Goal: Task Accomplishment & Management: Complete application form

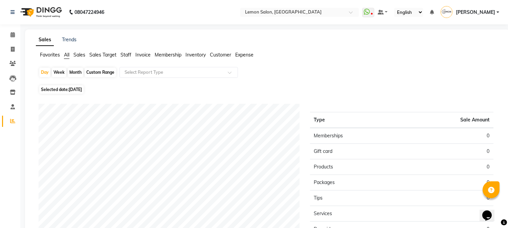
click at [280, 75] on div "Day Week Month Custom Range Select Report Type" at bounding box center [267, 75] width 457 height 16
click at [7, 49] on span at bounding box center [13, 50] width 12 height 8
select select "565"
select select "service"
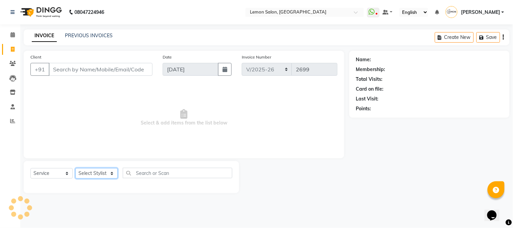
click at [99, 173] on select "Select Stylist" at bounding box center [96, 173] width 42 height 10
select select "61677"
click at [75, 168] on select "Select Stylist [PERSON_NAME] [PERSON_NAME] Datta [PERSON_NAME] [PERSON_NAME] [P…" at bounding box center [96, 173] width 42 height 10
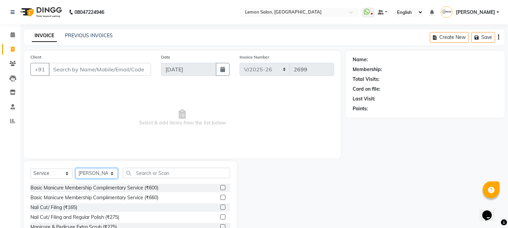
click at [102, 171] on select "Select Stylist [PERSON_NAME] [PERSON_NAME] Datta [PERSON_NAME] [PERSON_NAME] [P…" at bounding box center [96, 173] width 42 height 10
click at [140, 172] on input "text" at bounding box center [176, 173] width 107 height 10
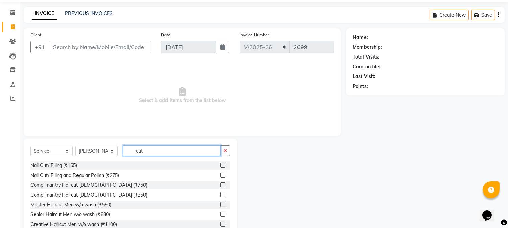
scroll to position [43, 0]
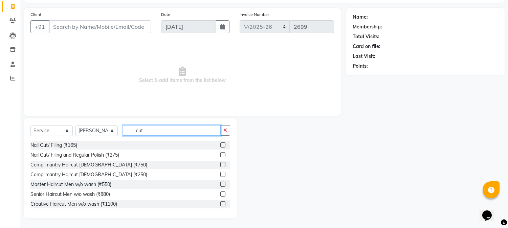
type input "cut"
click at [220, 194] on label at bounding box center [222, 193] width 5 height 5
click at [220, 194] on input "checkbox" at bounding box center [222, 194] width 4 height 4
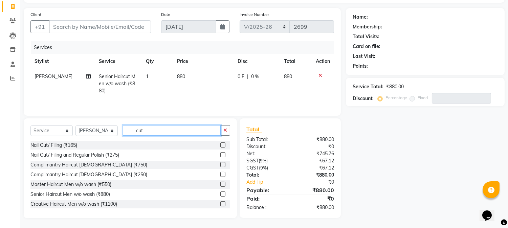
checkbox input "false"
click at [174, 133] on input "cut" at bounding box center [172, 130] width 98 height 10
type input "c"
type input "glob"
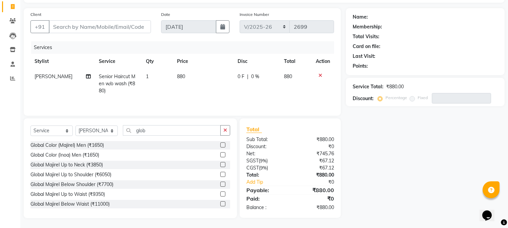
click at [220, 155] on label at bounding box center [222, 154] width 5 height 5
click at [220, 155] on input "checkbox" at bounding box center [222, 155] width 4 height 4
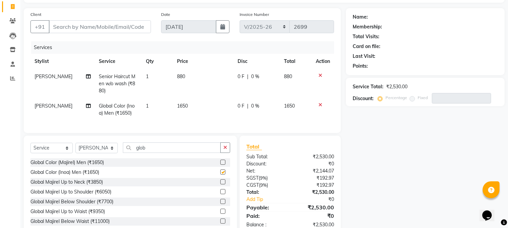
checkbox input "false"
click at [117, 28] on input "Client" at bounding box center [100, 26] width 102 height 13
click at [115, 28] on input "Client" at bounding box center [100, 26] width 102 height 13
type input "9"
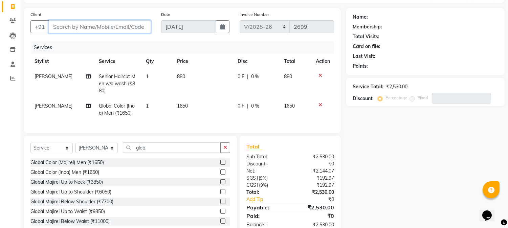
type input "0"
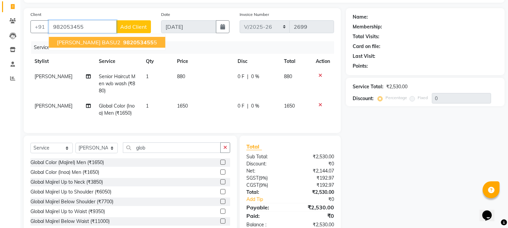
click at [70, 42] on span "[PERSON_NAME] BASU2" at bounding box center [89, 42] width 64 height 7
type input "9820534555"
select select "1: Object"
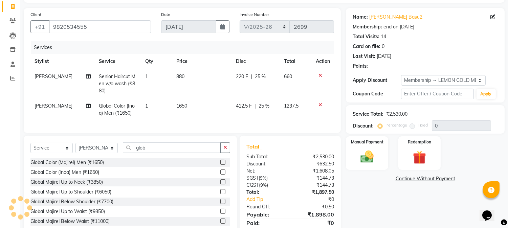
type input "25"
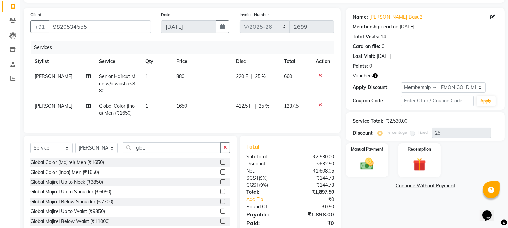
click at [374, 75] on icon "button" at bounding box center [375, 75] width 5 height 5
click at [365, 191] on div "Name: [PERSON_NAME] Basu2 Membership: end on [DATE] Total Visits: 14 Card on fi…" at bounding box center [428, 125] width 164 height 234
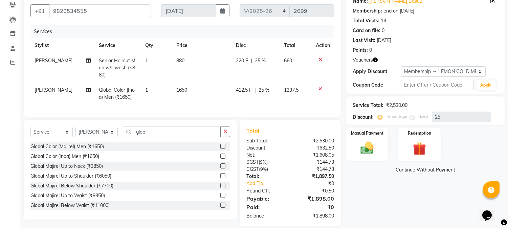
scroll to position [72, 0]
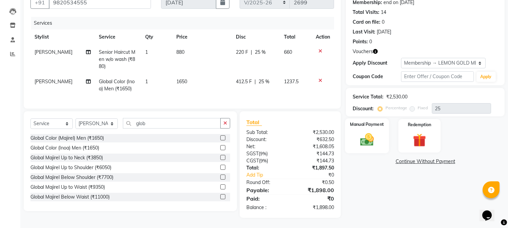
click at [367, 139] on img at bounding box center [367, 140] width 22 height 16
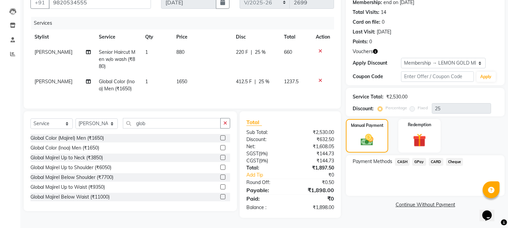
click at [419, 158] on span "GPay" at bounding box center [419, 162] width 14 height 8
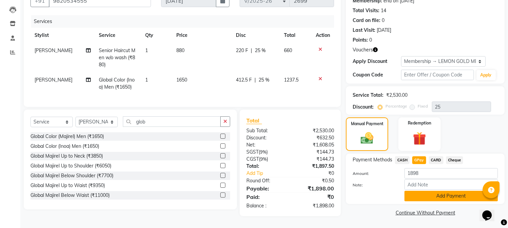
click at [423, 191] on button "Add Payment" at bounding box center [450, 196] width 93 height 10
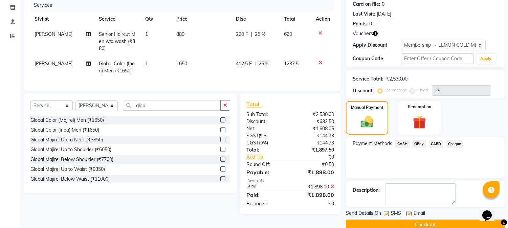
scroll to position [96, 0]
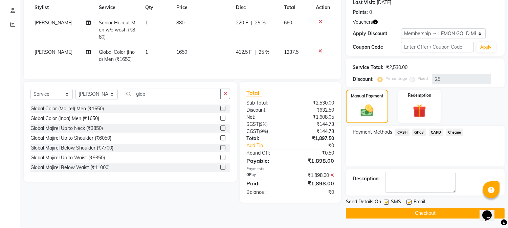
click at [386, 201] on label at bounding box center [386, 202] width 5 height 5
click at [386, 201] on input "checkbox" at bounding box center [386, 202] width 4 height 4
checkbox input "false"
click at [408, 202] on label at bounding box center [408, 202] width 5 height 5
click at [408, 202] on input "checkbox" at bounding box center [408, 202] width 4 height 4
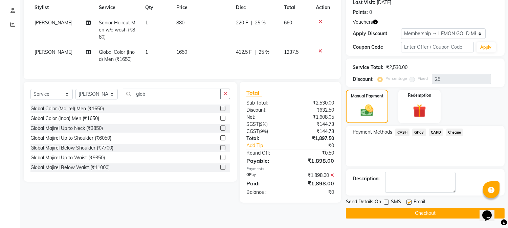
checkbox input "false"
click at [403, 210] on button "Checkout" at bounding box center [425, 213] width 159 height 10
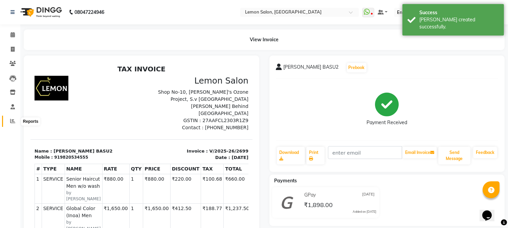
click at [13, 119] on icon at bounding box center [12, 120] width 5 height 5
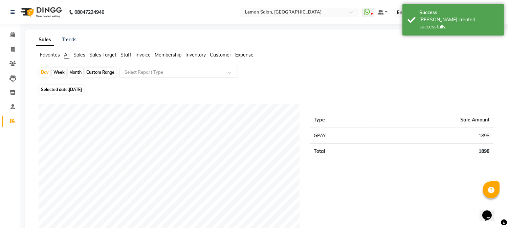
click at [333, 69] on div "Day Week Month Custom Range Select Report Type" at bounding box center [267, 75] width 457 height 16
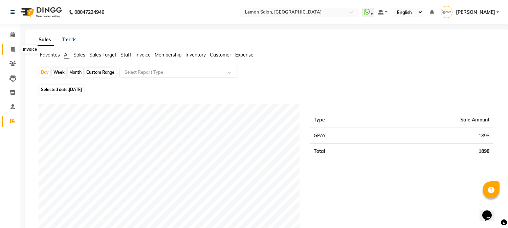
click at [13, 52] on span at bounding box center [13, 50] width 12 height 8
select select "565"
select select "service"
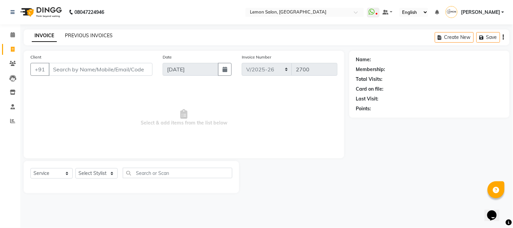
click at [92, 37] on link "PREVIOUS INVOICES" at bounding box center [89, 35] width 48 height 6
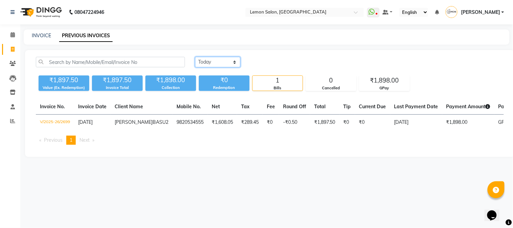
click at [217, 59] on select "[DATE] [DATE] Custom Range" at bounding box center [217, 62] width 45 height 10
select select "[DATE]"
click at [195, 57] on select "[DATE] [DATE] Custom Range" at bounding box center [217, 62] width 45 height 10
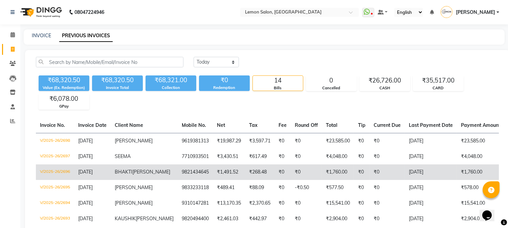
click at [139, 173] on td "BHAKTI [PERSON_NAME]" at bounding box center [144, 172] width 67 height 16
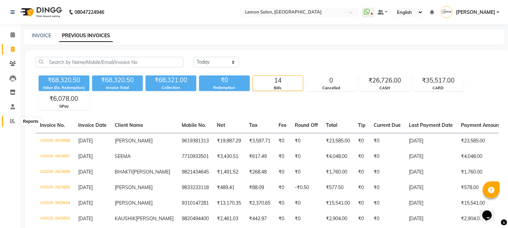
click at [12, 121] on icon at bounding box center [12, 120] width 5 height 5
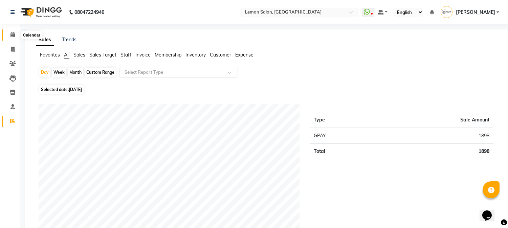
click at [13, 36] on icon at bounding box center [12, 34] width 4 height 5
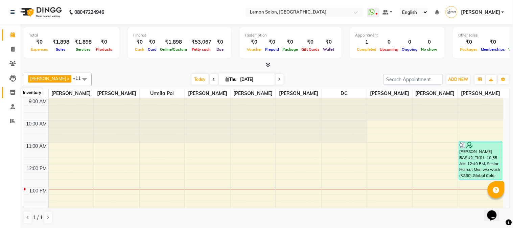
click at [11, 92] on icon at bounding box center [13, 92] width 6 height 5
select select
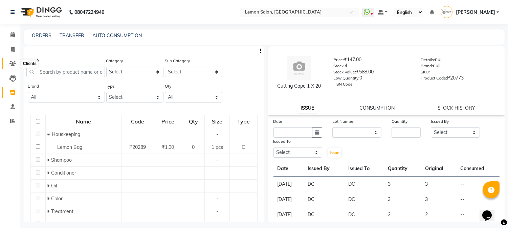
click at [14, 65] on icon at bounding box center [12, 63] width 6 height 5
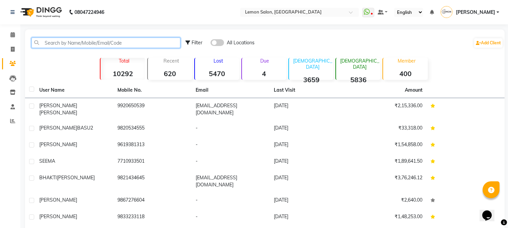
click at [55, 45] on input "text" at bounding box center [105, 43] width 149 height 10
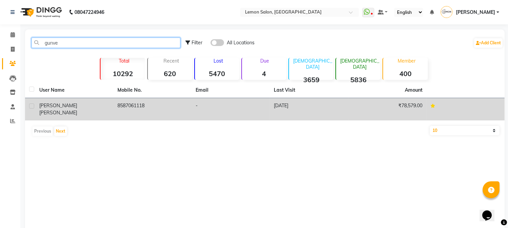
type input "gunve"
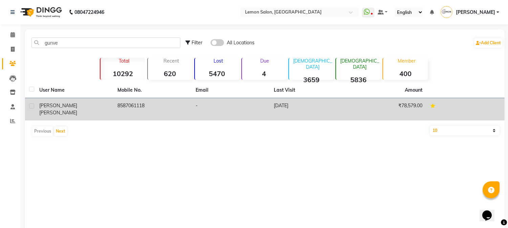
click at [122, 107] on td "8587061118" at bounding box center [152, 109] width 78 height 22
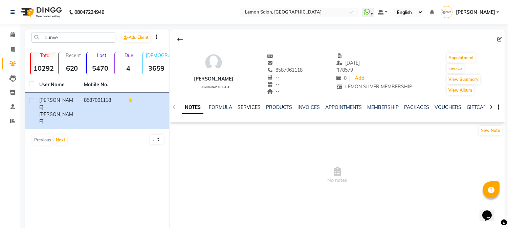
click at [250, 108] on link "SERVICES" at bounding box center [248, 107] width 23 height 6
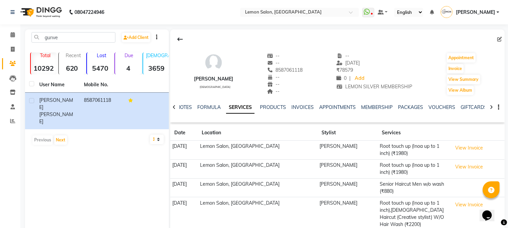
click at [303, 42] on div at bounding box center [337, 39] width 334 height 13
click at [458, 70] on button "Invoice" at bounding box center [454, 68] width 17 height 9
select select "565"
select select "service"
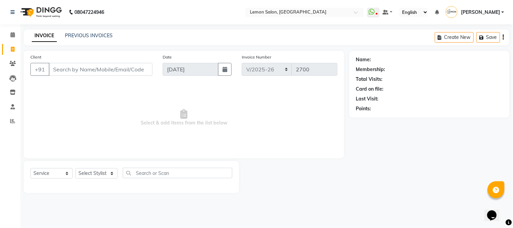
type input "8587061118"
select select "1: Object"
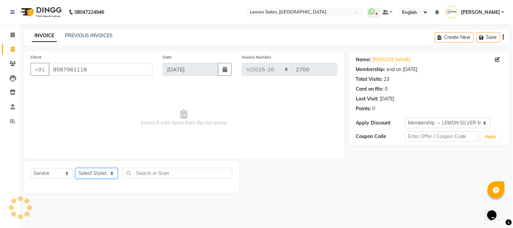
click at [95, 170] on select "Select Stylist [PERSON_NAME] [PERSON_NAME] Datta [PERSON_NAME] [PERSON_NAME] [P…" at bounding box center [96, 173] width 42 height 10
select select "7947"
click at [75, 168] on select "Select Stylist [PERSON_NAME] [PERSON_NAME] Datta [PERSON_NAME] [PERSON_NAME] [P…" at bounding box center [96, 173] width 42 height 10
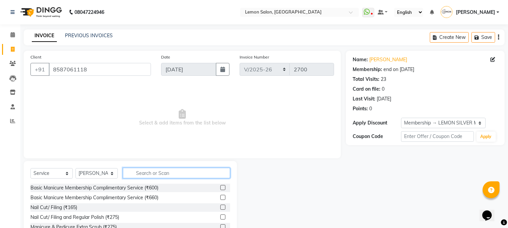
click at [154, 175] on input "text" at bounding box center [176, 173] width 107 height 10
type input "tou"
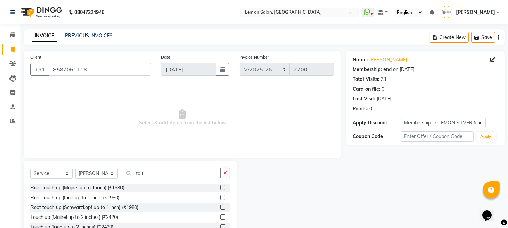
click at [220, 197] on label at bounding box center [222, 197] width 5 height 5
click at [220, 197] on input "checkbox" at bounding box center [222, 198] width 4 height 4
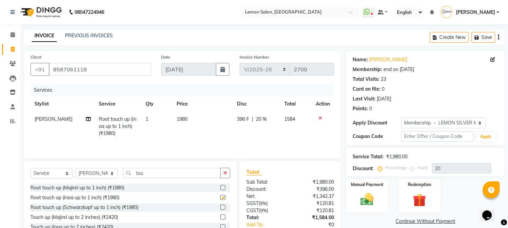
checkbox input "false"
click at [491, 38] on button "Save" at bounding box center [483, 37] width 24 height 10
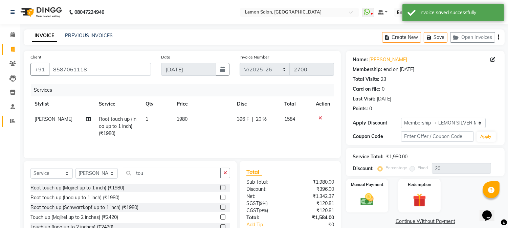
click at [12, 120] on icon at bounding box center [12, 120] width 5 height 5
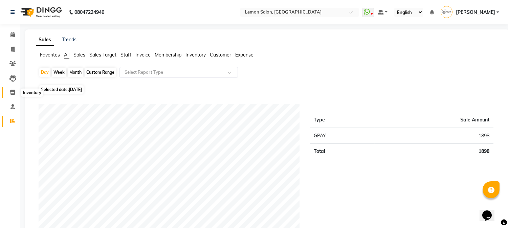
click at [12, 93] on icon at bounding box center [13, 92] width 6 height 5
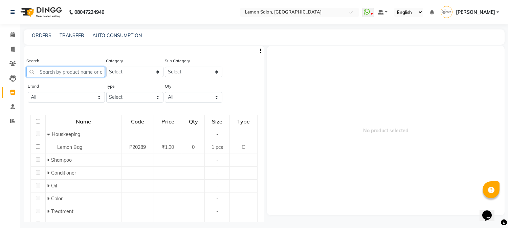
paste input "Lemon Bag"
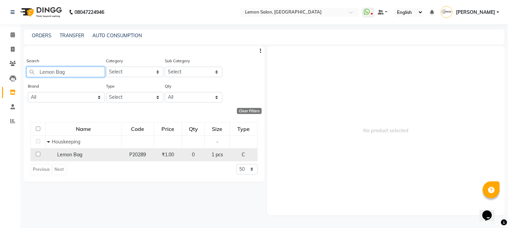
type input "Lemon Bag"
click at [70, 157] on span "Lemon Bag" at bounding box center [69, 155] width 25 height 6
select select
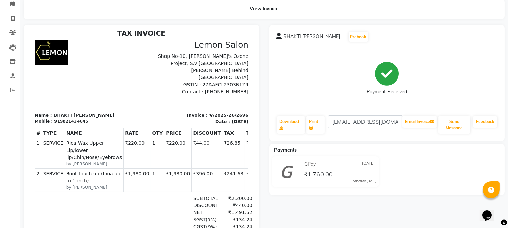
scroll to position [29, 0]
